Goal: Use online tool/utility: Utilize a website feature to perform a specific function

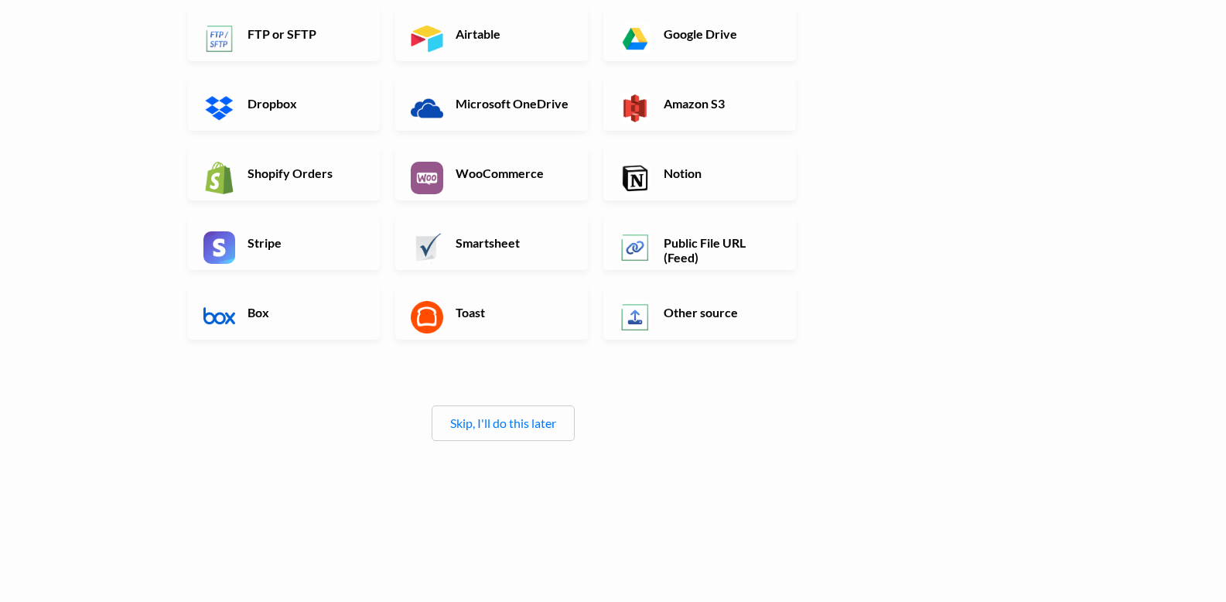
scroll to position [240, 0]
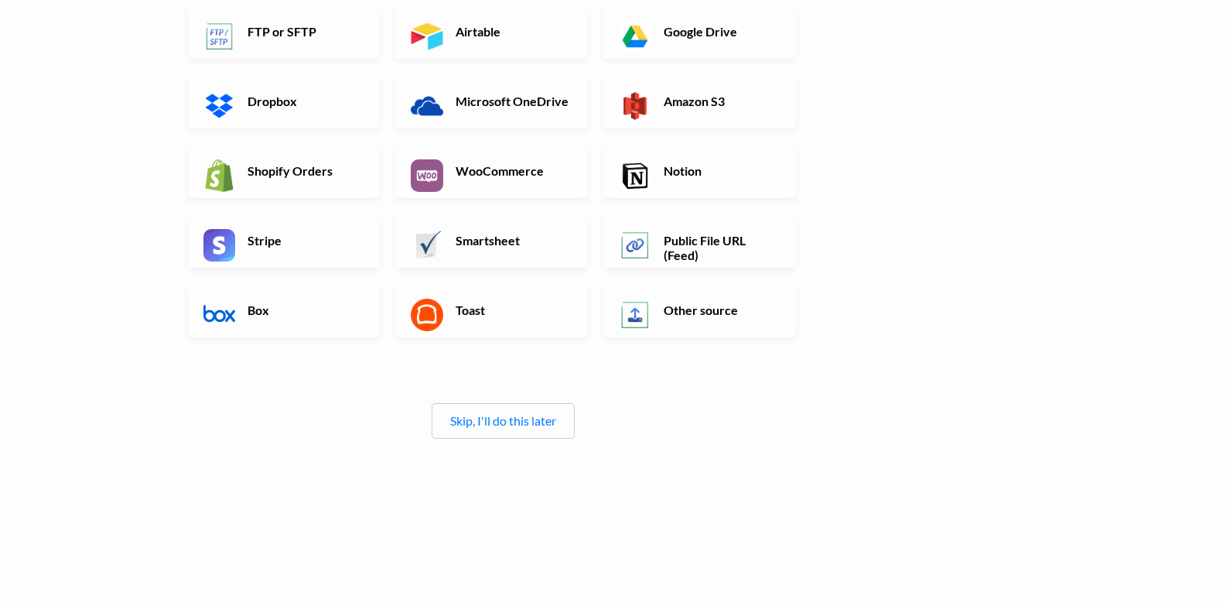
click at [540, 412] on div "Skip, I'll do this later" at bounding box center [503, 421] width 143 height 36
click at [533, 422] on link "Skip, I'll do this later" at bounding box center [503, 420] width 106 height 15
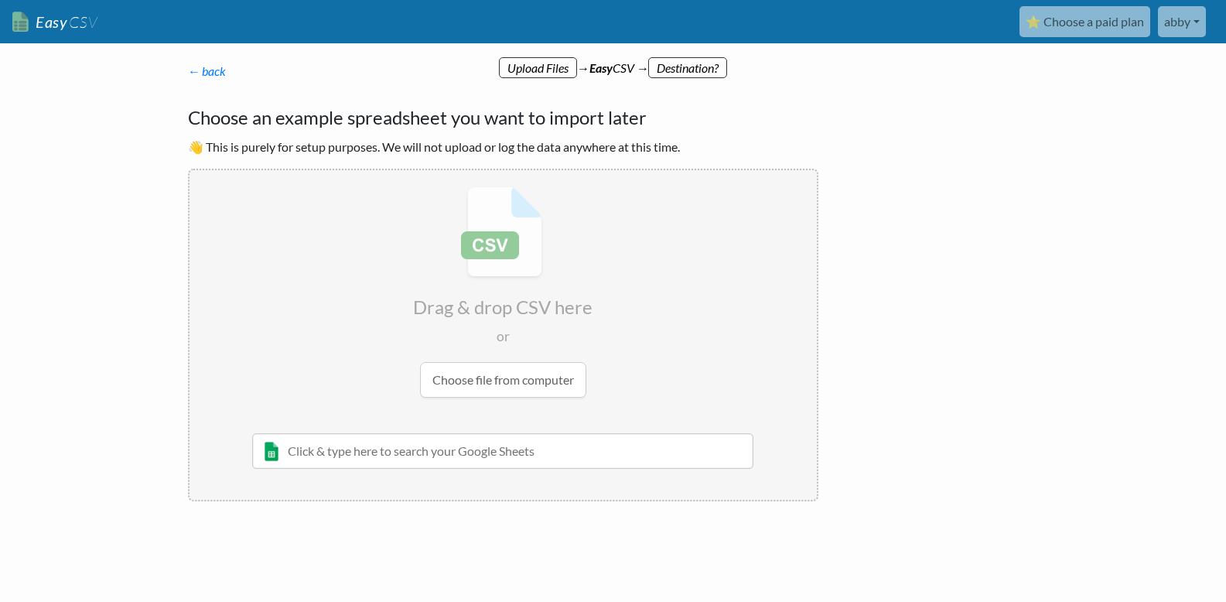
click at [503, 382] on input "file" at bounding box center [503, 292] width 627 height 244
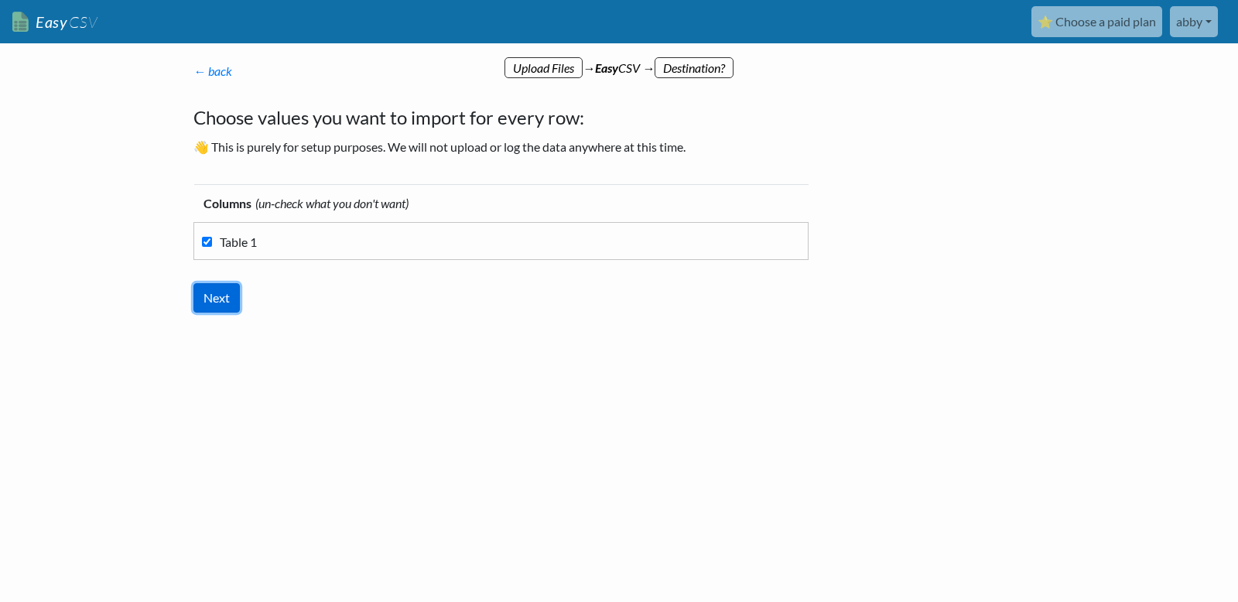
click at [207, 300] on input "Next" at bounding box center [216, 297] width 46 height 29
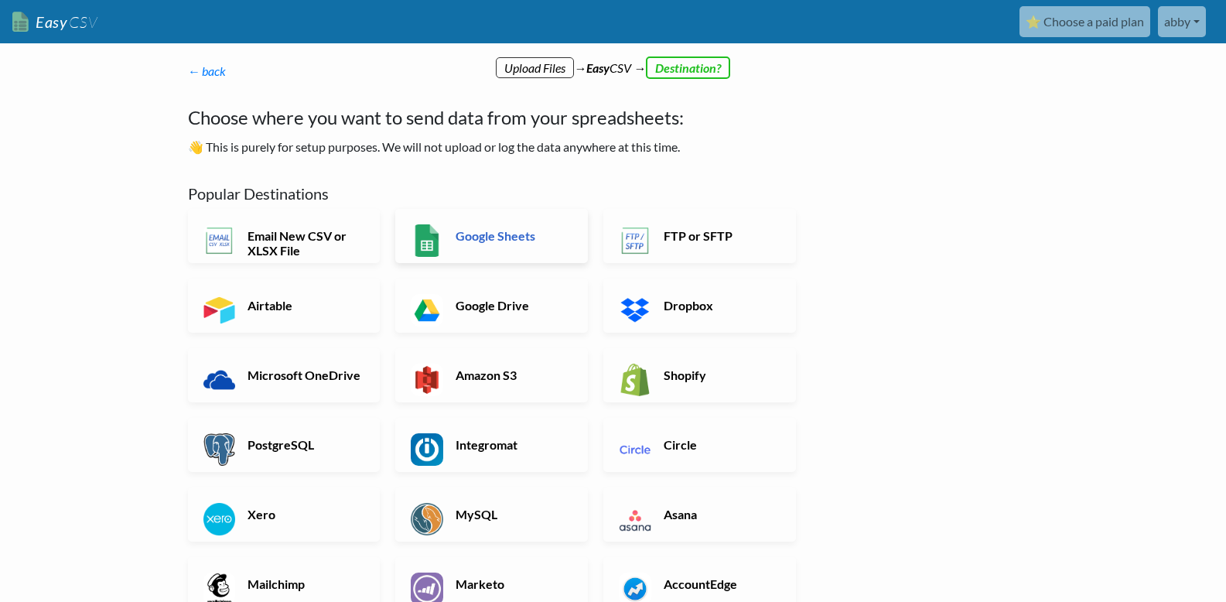
click at [505, 244] on link "Google Sheets" at bounding box center [491, 236] width 193 height 54
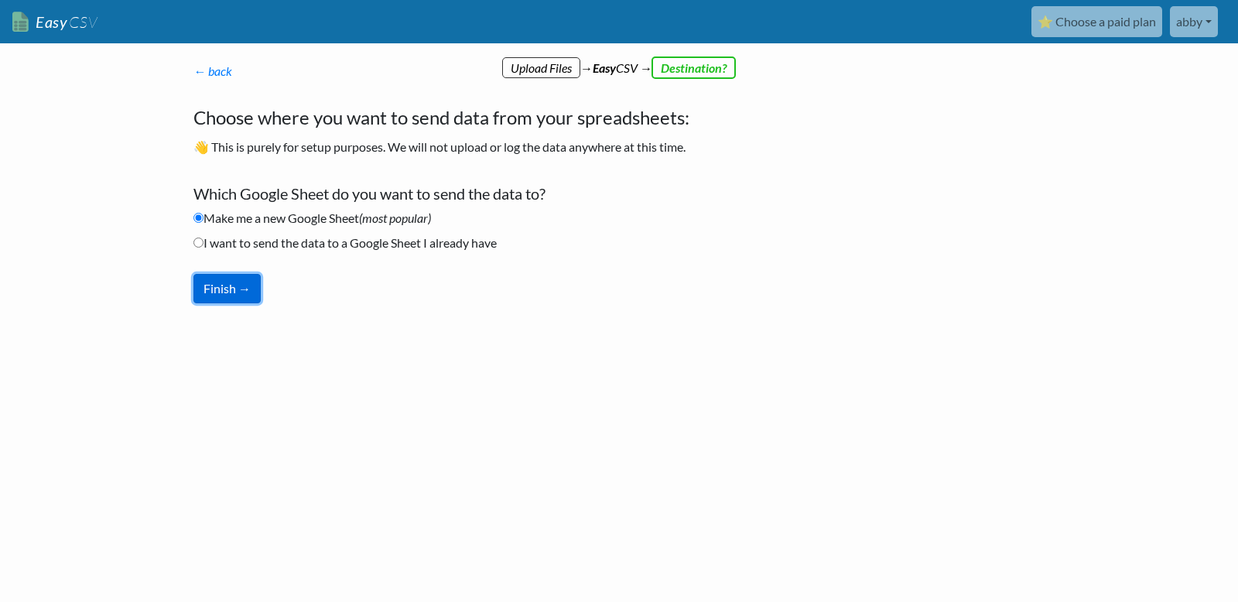
click at [238, 286] on button "Finish →" at bounding box center [226, 288] width 67 height 29
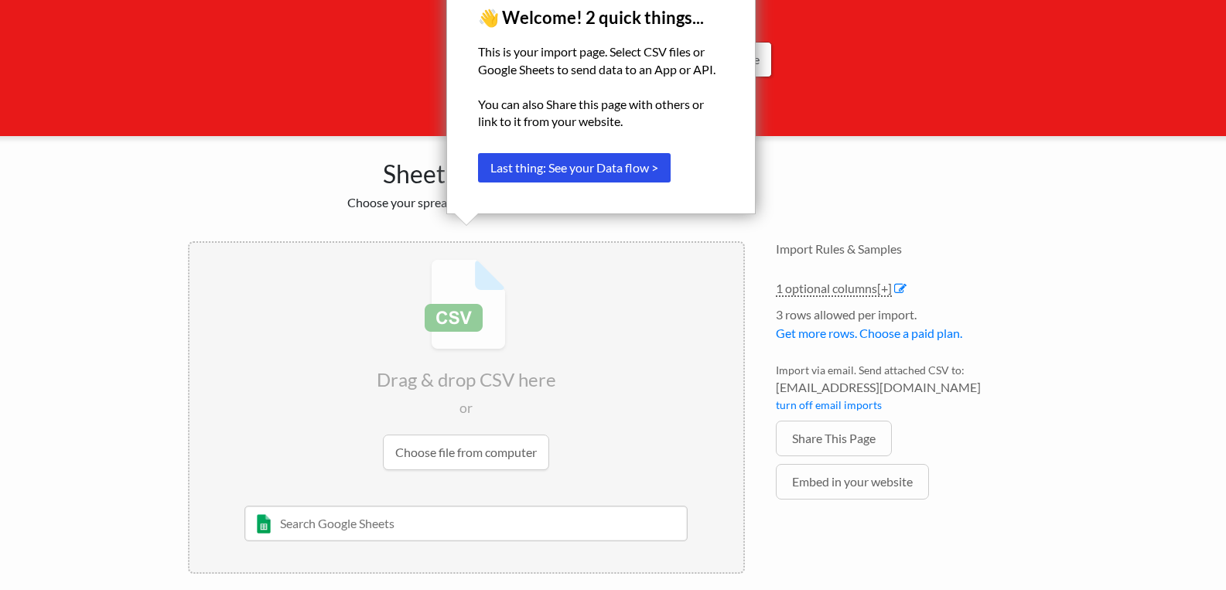
scroll to position [173, 0]
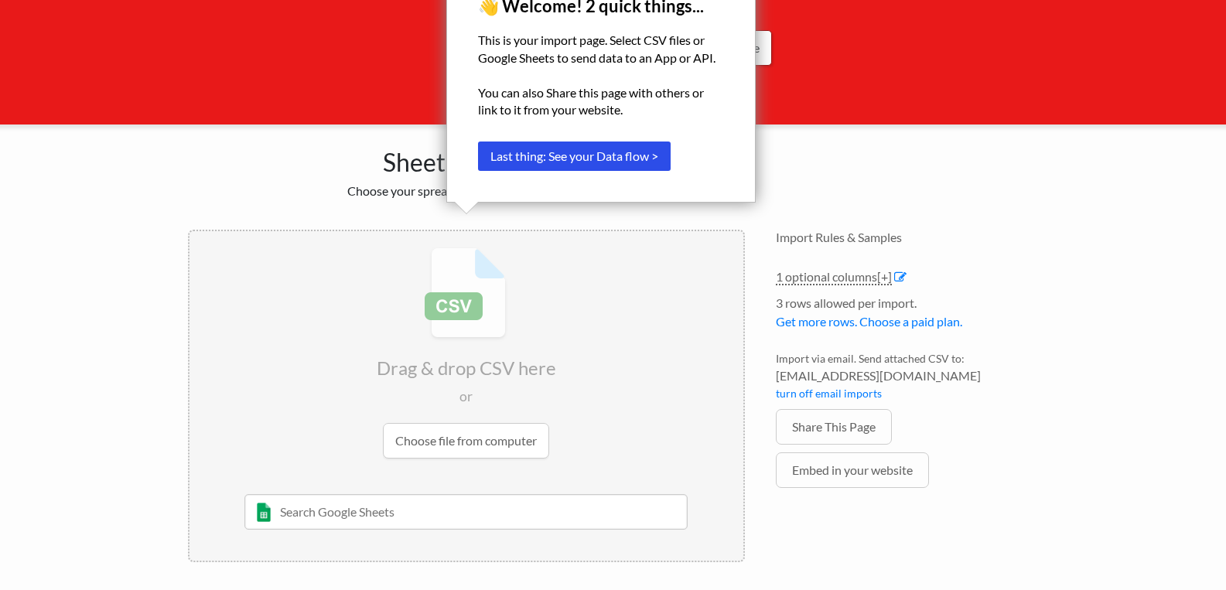
click at [504, 429] on input "file" at bounding box center [467, 353] width 554 height 244
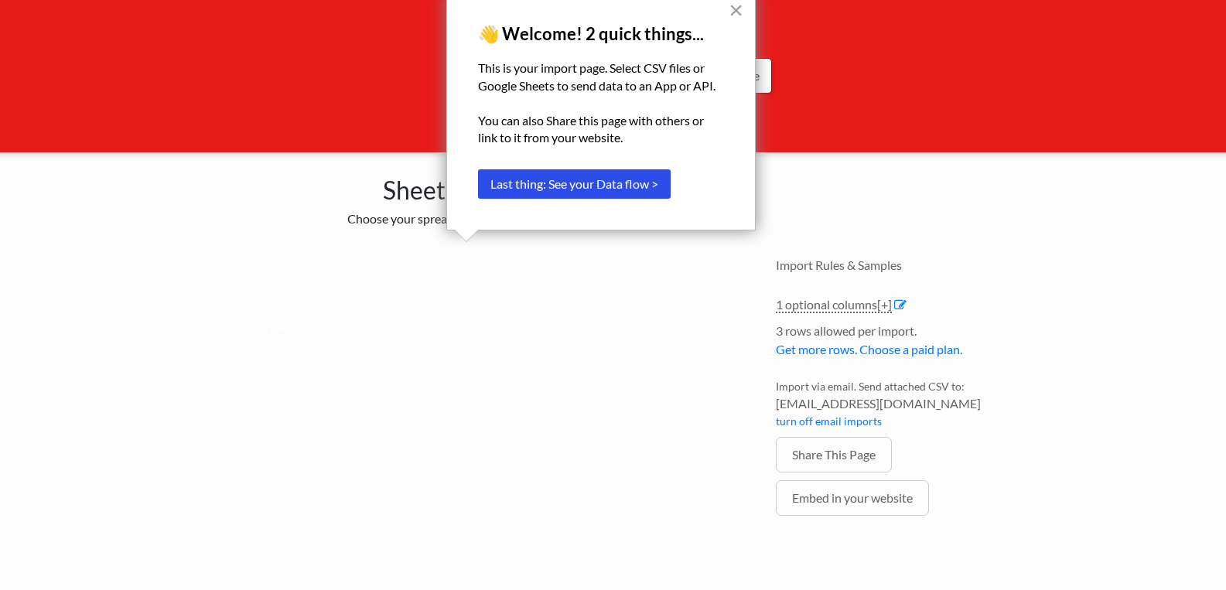
scroll to position [145, 0]
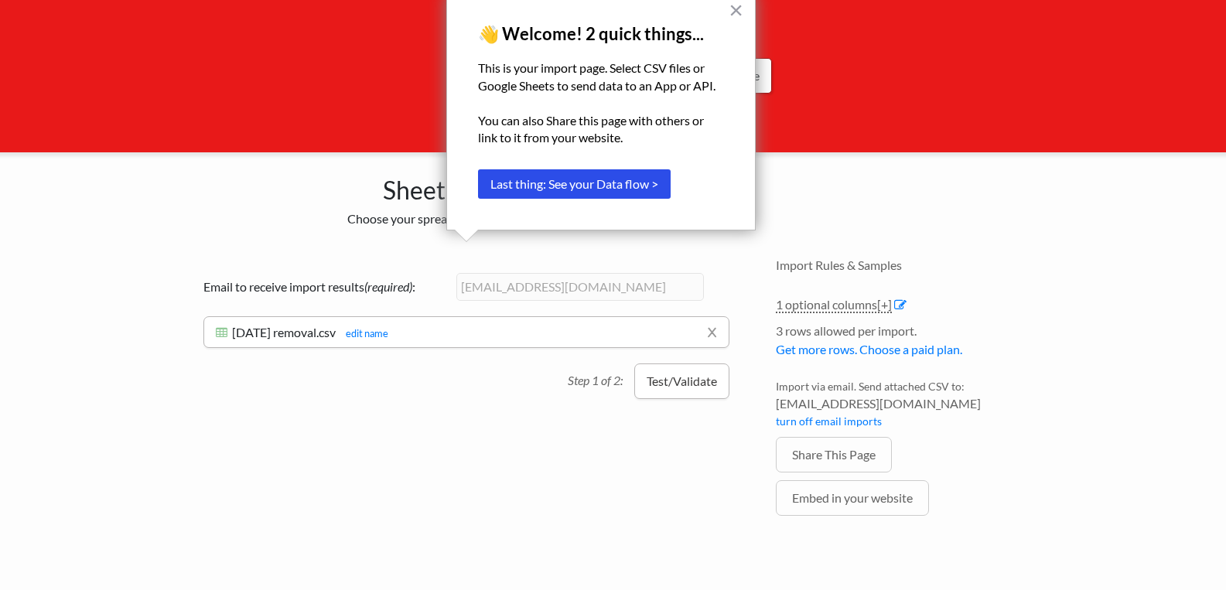
click at [665, 374] on button "Test/Validate" at bounding box center [681, 382] width 95 height 36
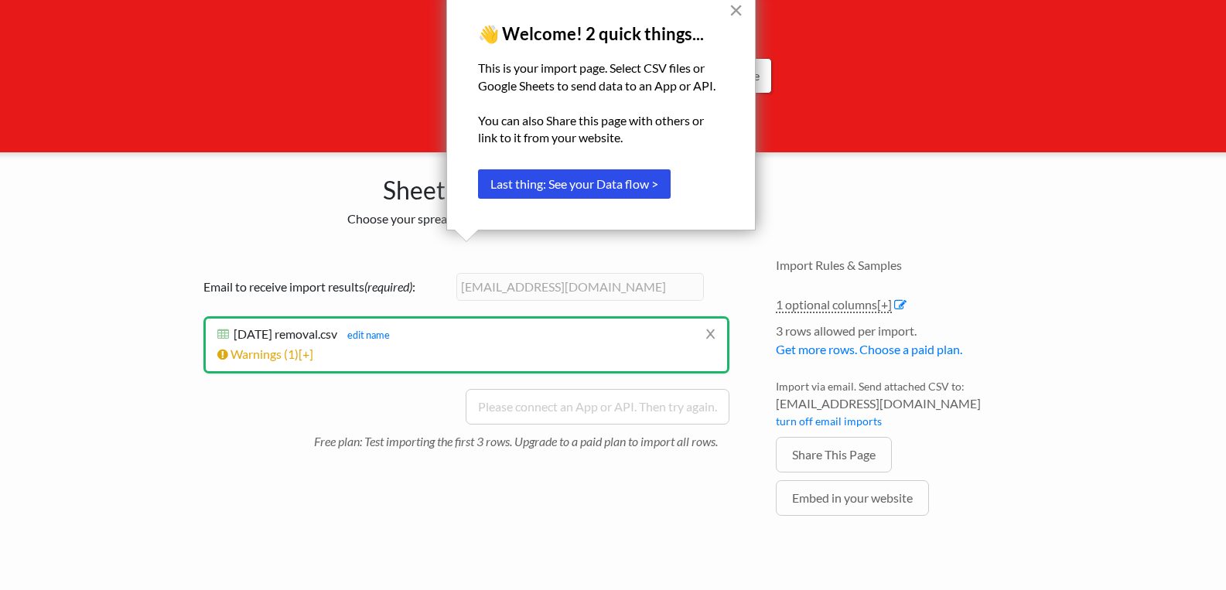
click at [741, 9] on button "×" at bounding box center [736, 10] width 15 height 25
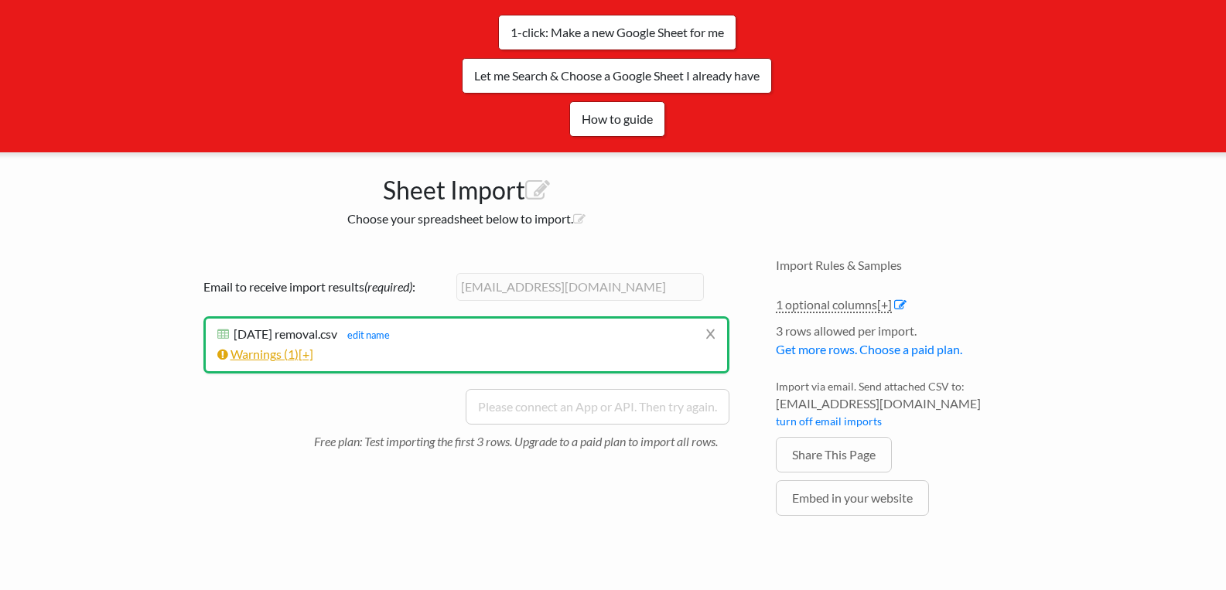
click at [284, 357] on link "Warnings ( 1 ) [+]" at bounding box center [265, 354] width 96 height 15
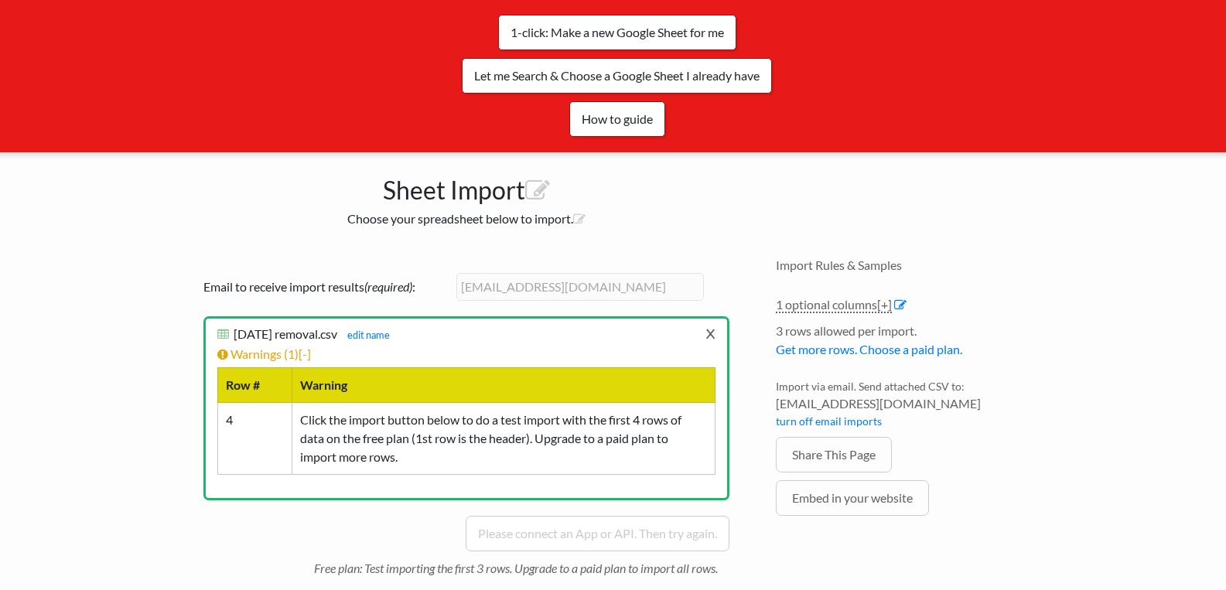
click at [709, 336] on link "x" at bounding box center [711, 333] width 10 height 29
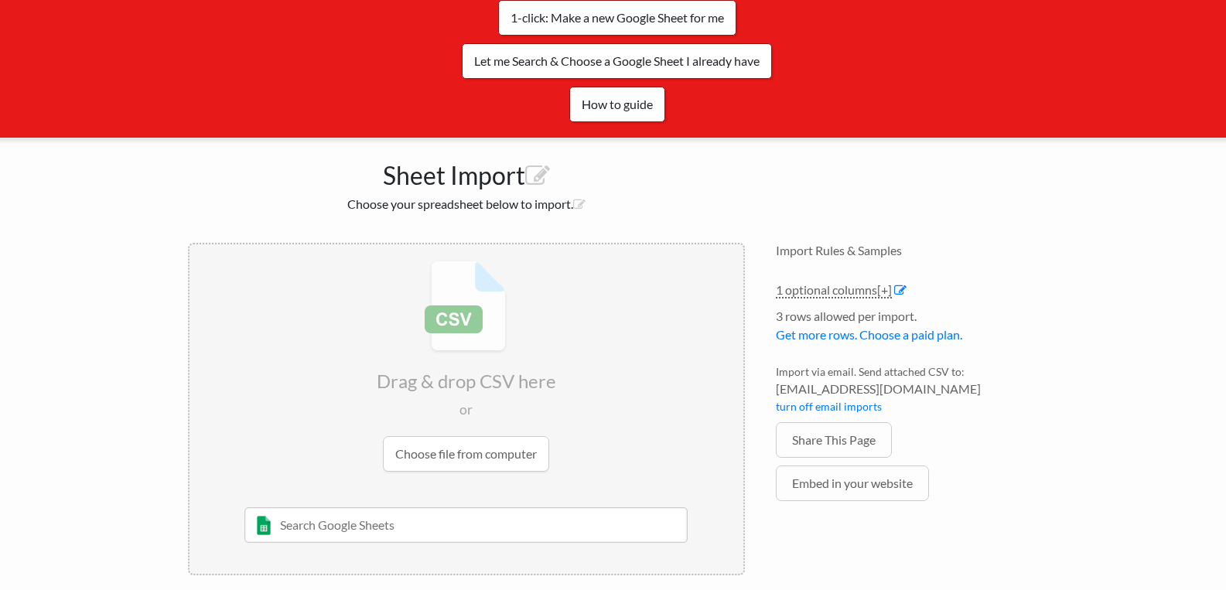
scroll to position [173, 0]
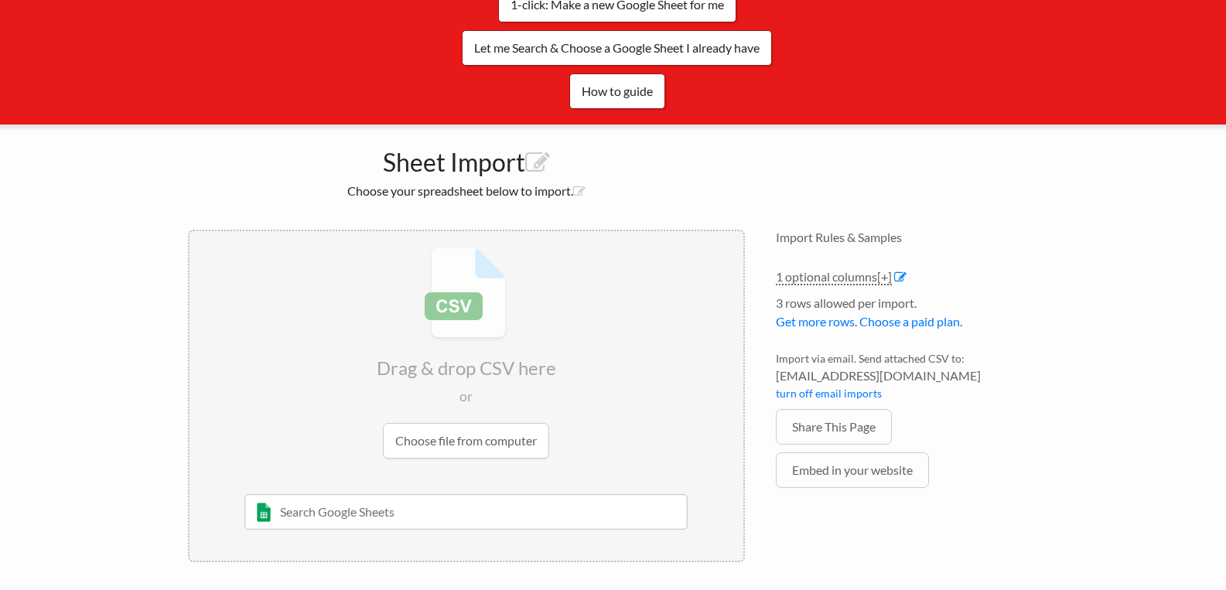
click at [512, 446] on input "file" at bounding box center [467, 353] width 554 height 244
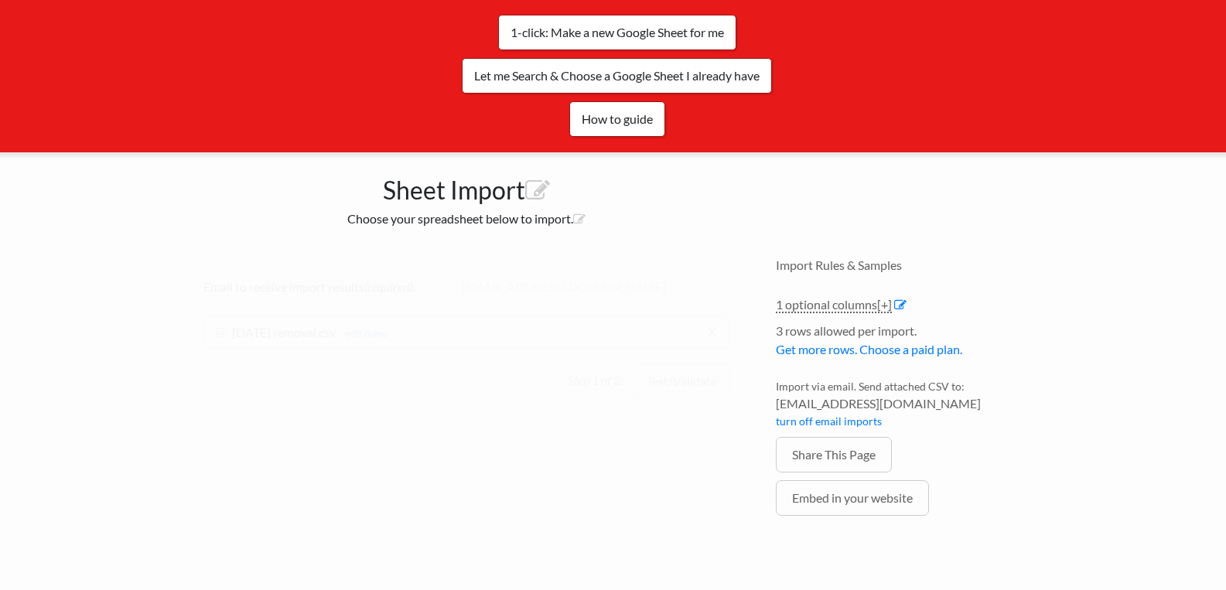
scroll to position [145, 0]
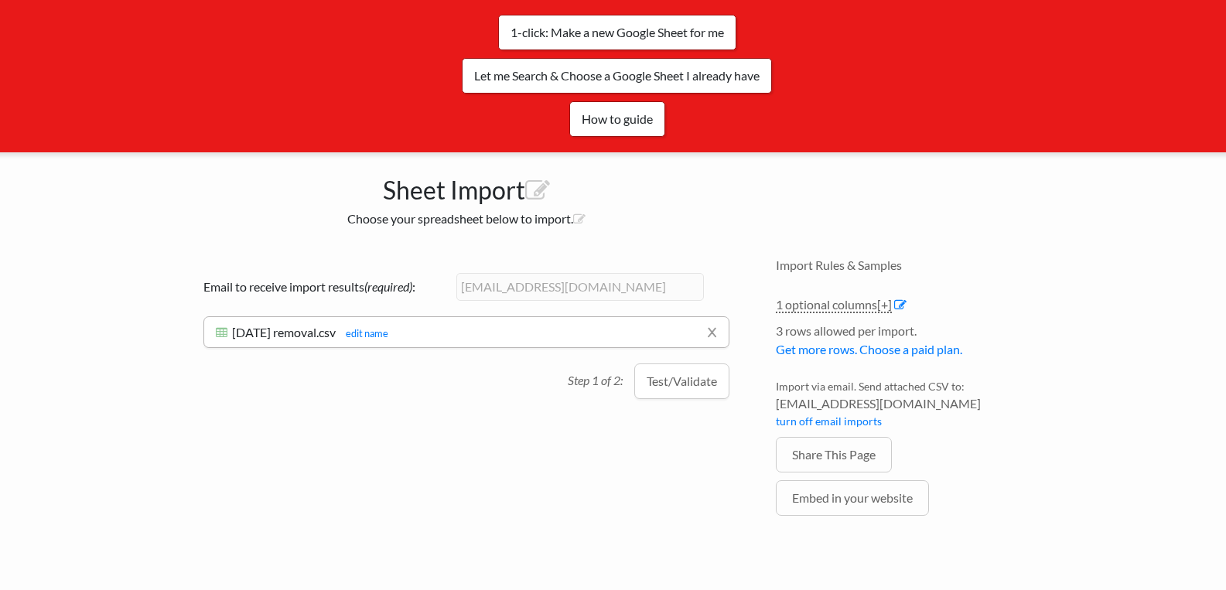
click at [823, 180] on div "Sheet Import Choose your spreadsheet below to import. Drag & drop CSV here or C…" at bounding box center [614, 364] width 882 height 425
click at [702, 388] on button "Test/Validate" at bounding box center [681, 382] width 95 height 36
